Goal: Task Accomplishment & Management: Complete application form

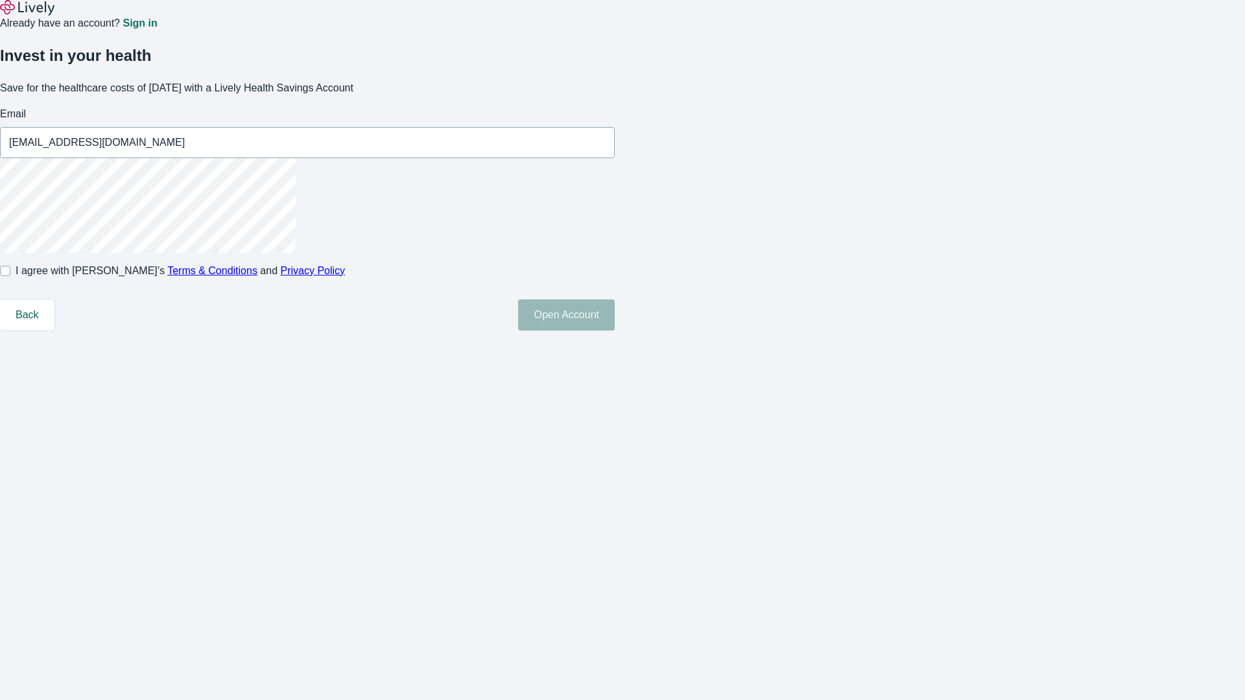
click at [10, 276] on input "I agree with Lively’s Terms & Conditions and Privacy Policy" at bounding box center [5, 271] width 10 height 10
checkbox input "true"
click at [615, 331] on button "Open Account" at bounding box center [566, 314] width 97 height 31
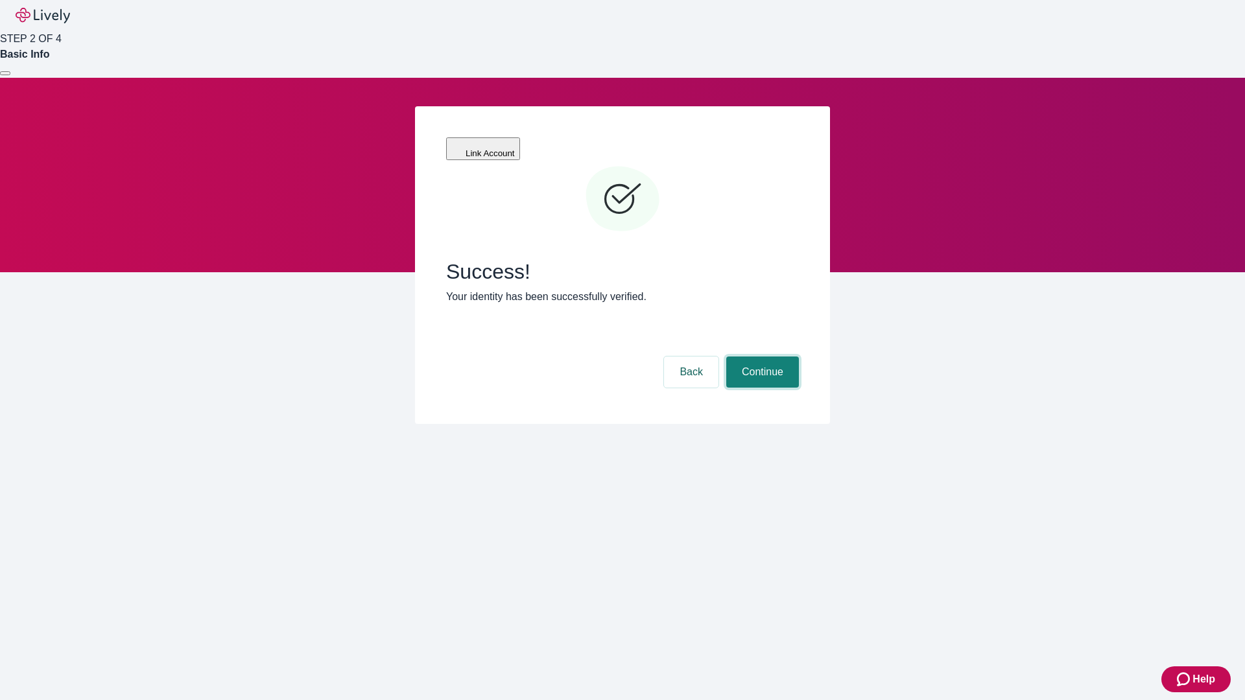
click at [760, 357] on button "Continue" at bounding box center [762, 372] width 73 height 31
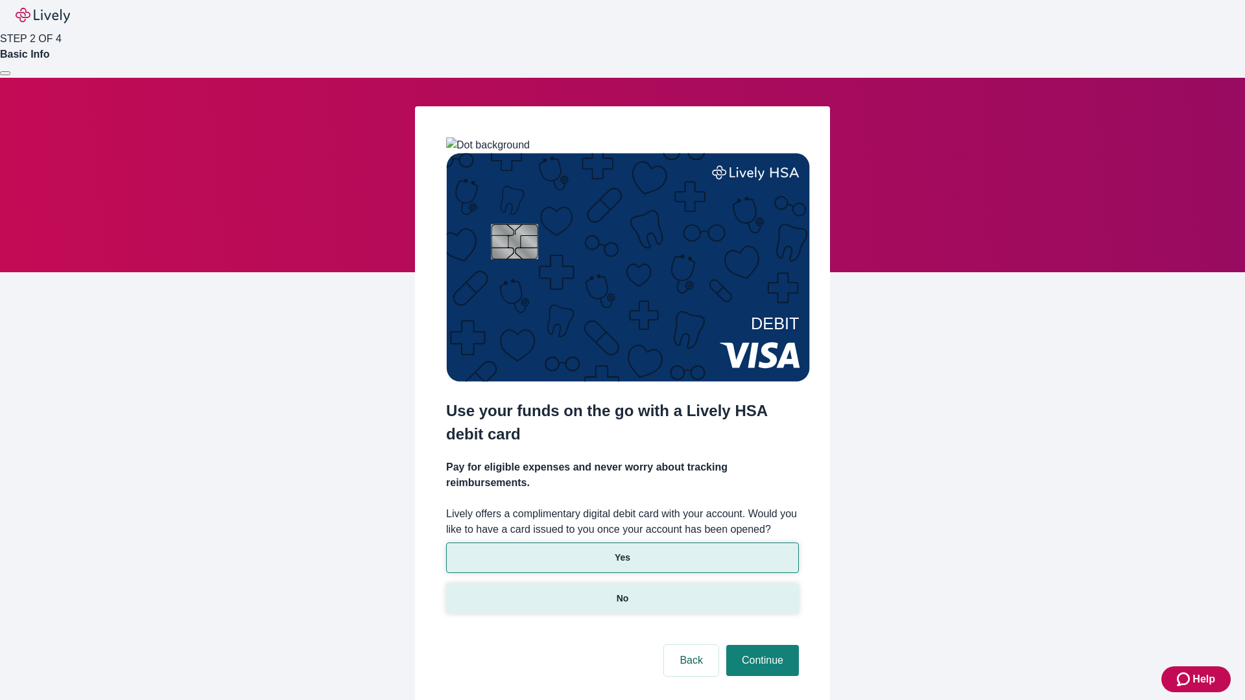
click at [622, 592] on p "No" at bounding box center [622, 599] width 12 height 14
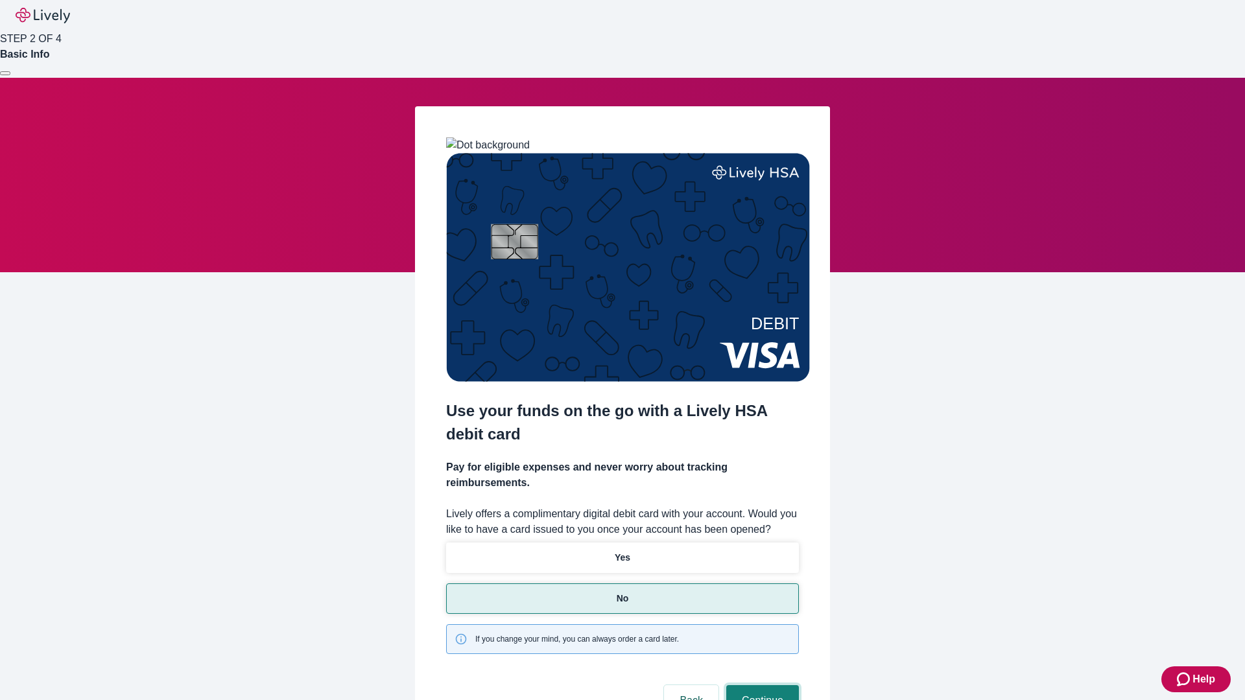
click at [760, 685] on button "Continue" at bounding box center [762, 700] width 73 height 31
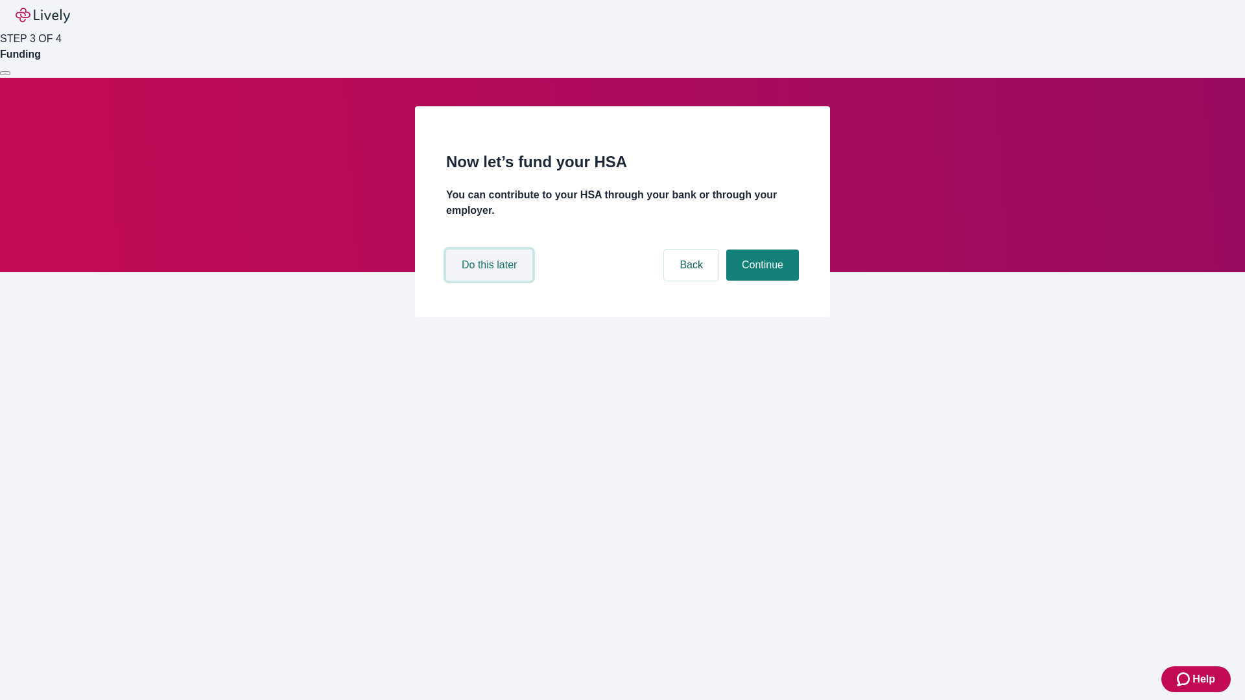
click at [491, 281] on button "Do this later" at bounding box center [489, 265] width 86 height 31
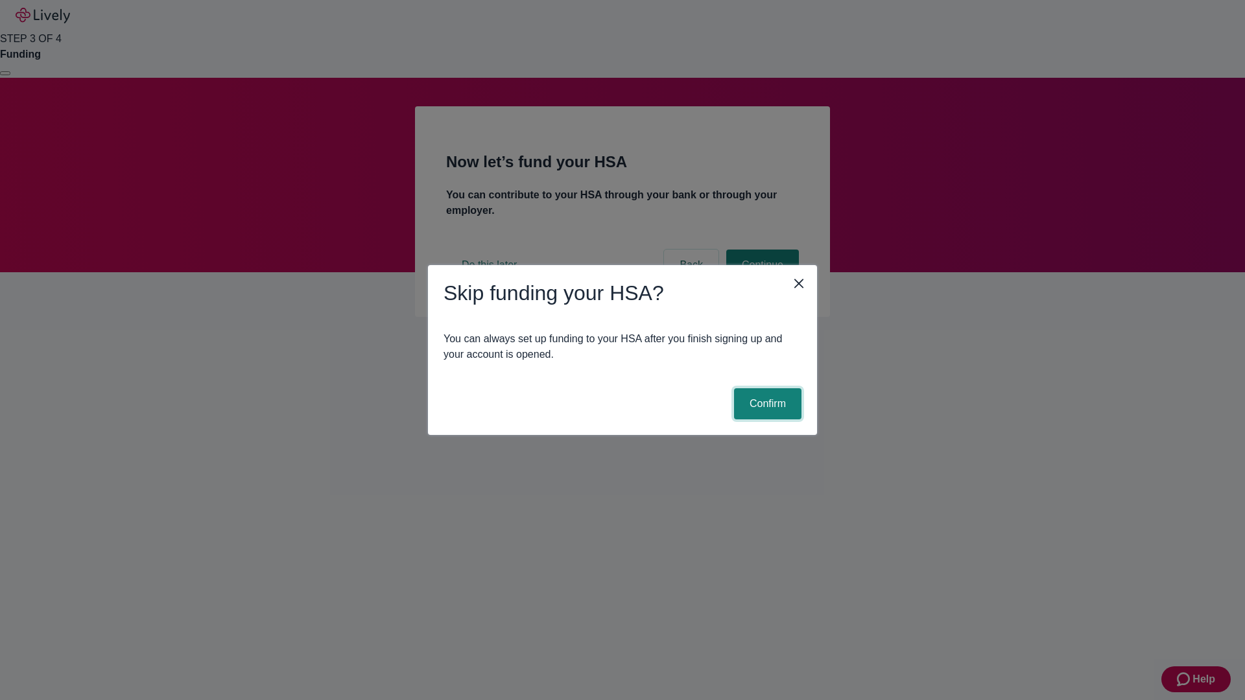
click at [766, 404] on button "Confirm" at bounding box center [767, 403] width 67 height 31
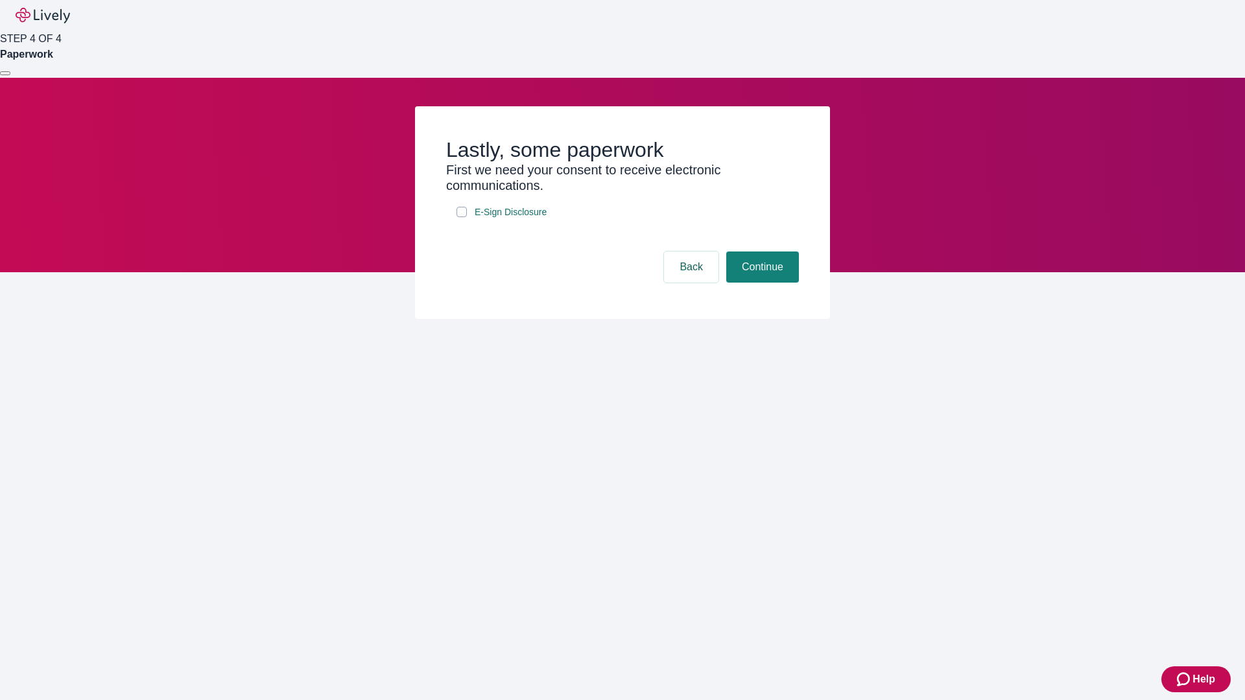
click at [462, 217] on input "E-Sign Disclosure" at bounding box center [461, 212] width 10 height 10
checkbox input "true"
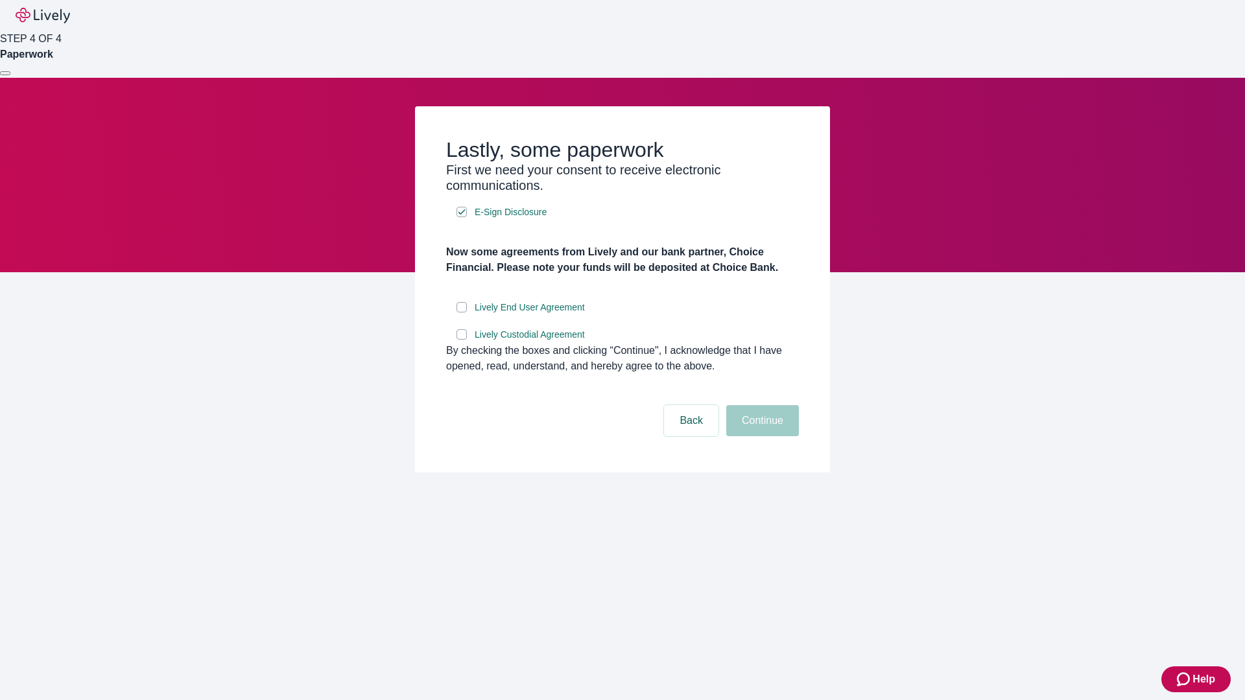
click at [462, 312] on input "Lively End User Agreement" at bounding box center [461, 307] width 10 height 10
checkbox input "true"
click at [462, 340] on input "Lively Custodial Agreement" at bounding box center [461, 334] width 10 height 10
checkbox input "true"
click at [760, 436] on button "Continue" at bounding box center [762, 420] width 73 height 31
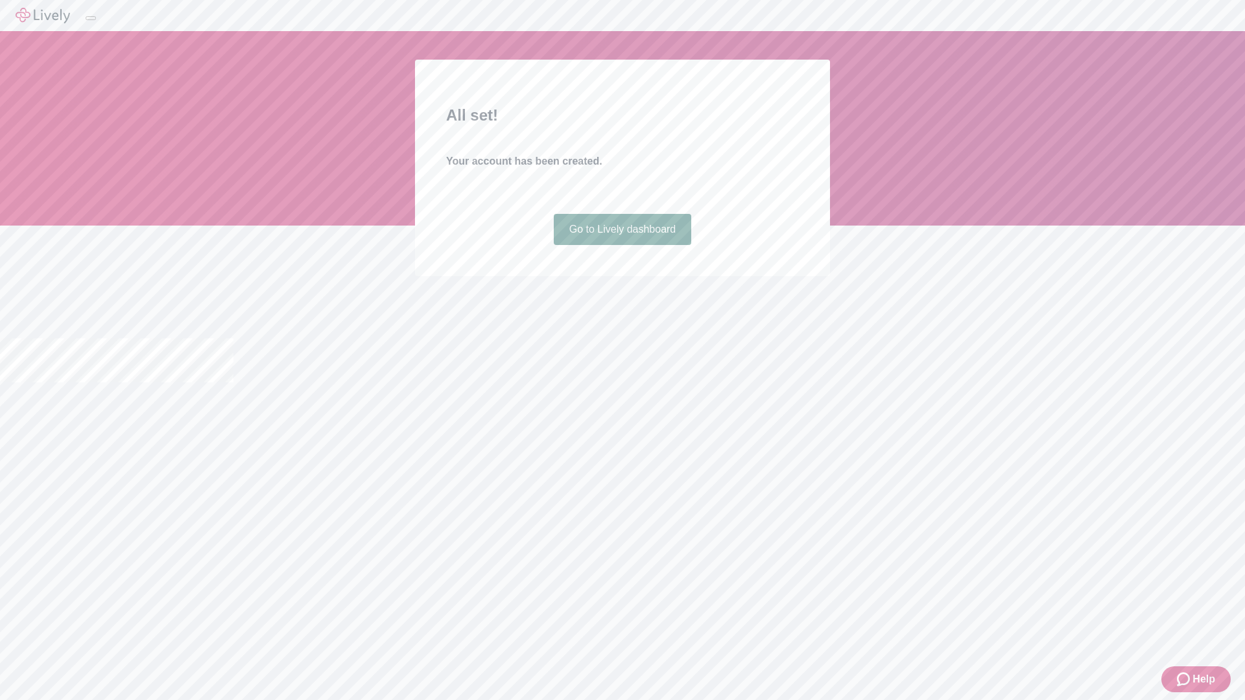
click at [622, 245] on link "Go to Lively dashboard" at bounding box center [623, 229] width 138 height 31
